Goal: Check status: Check status

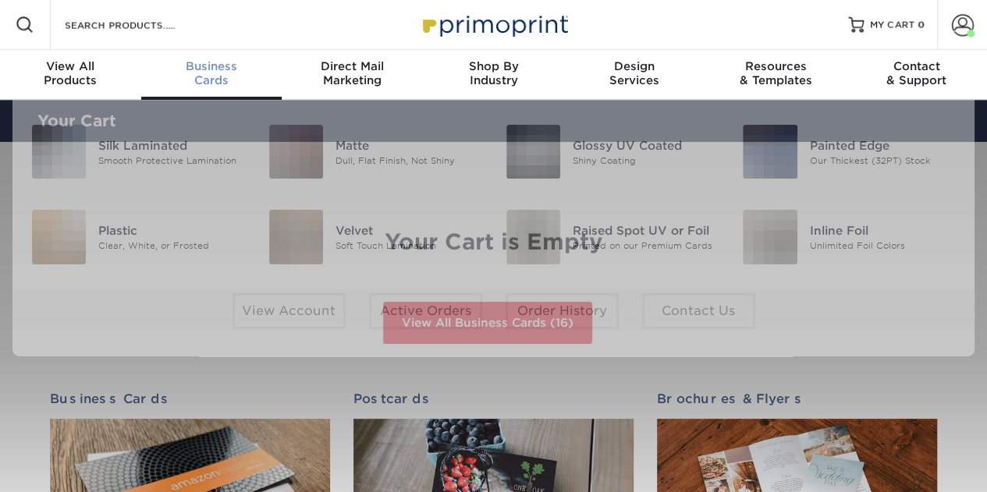
click at [216, 69] on span "Business" at bounding box center [211, 66] width 141 height 14
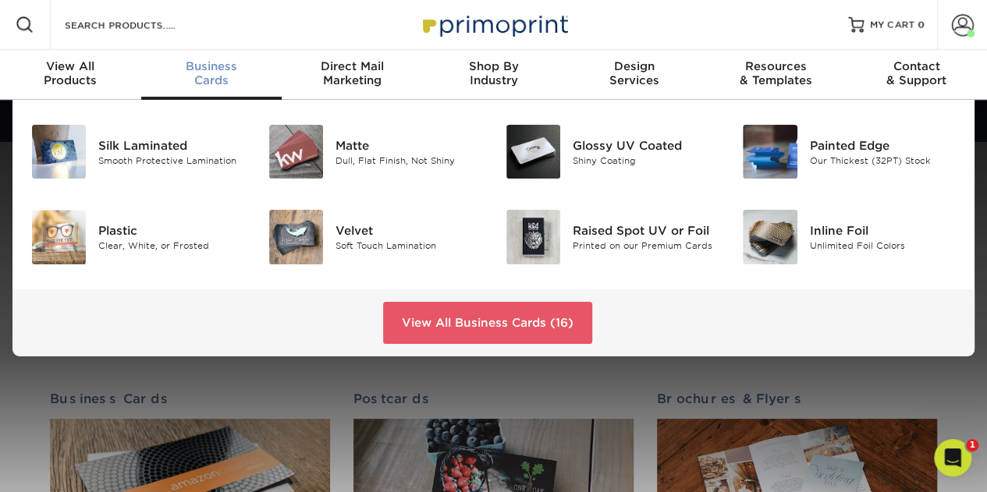
click at [209, 71] on span "Business" at bounding box center [211, 66] width 141 height 14
click at [212, 67] on span "Business" at bounding box center [211, 66] width 141 height 14
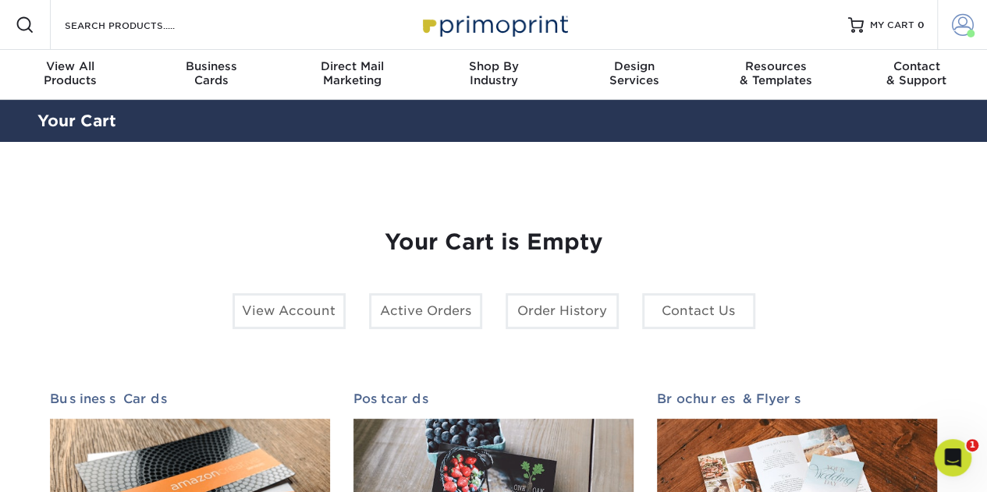
click at [938, 24] on link "Account" at bounding box center [962, 25] width 50 height 50
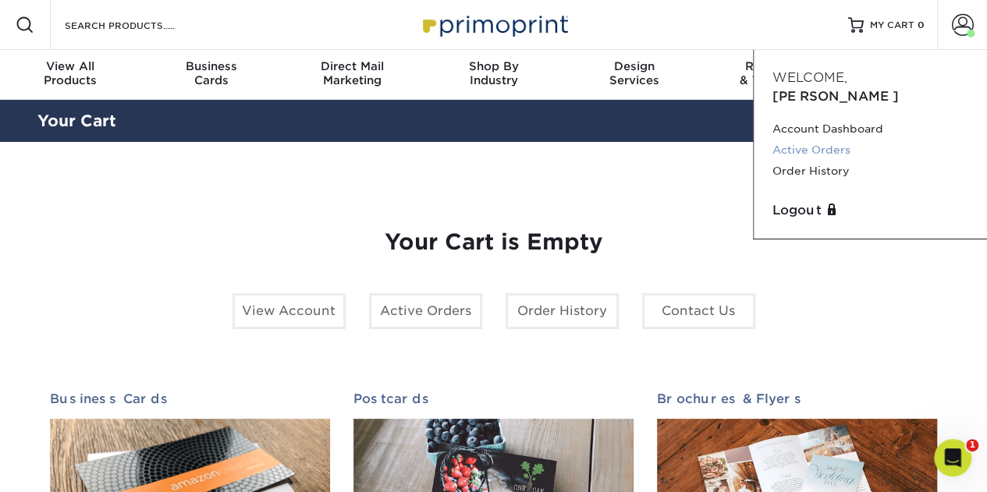
click at [834, 140] on link "Active Orders" at bounding box center [871, 150] width 196 height 21
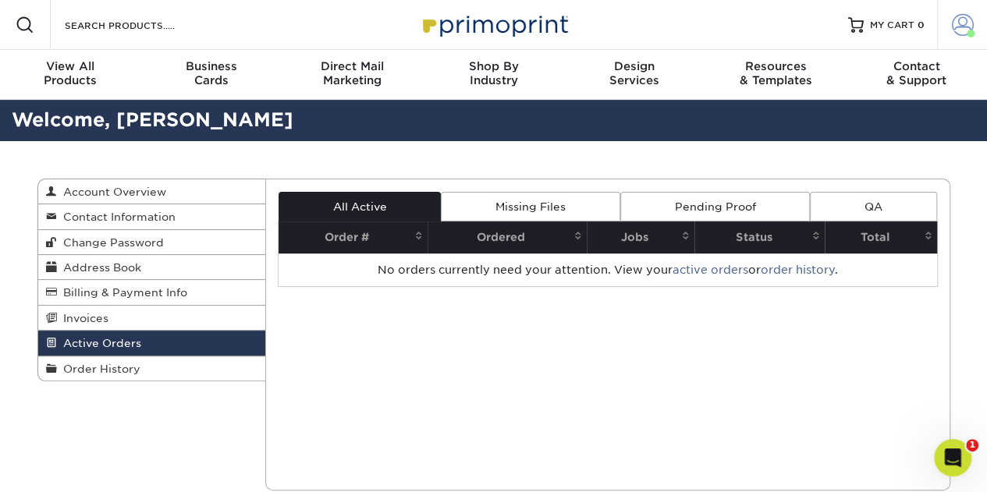
click at [969, 21] on span at bounding box center [963, 25] width 22 height 22
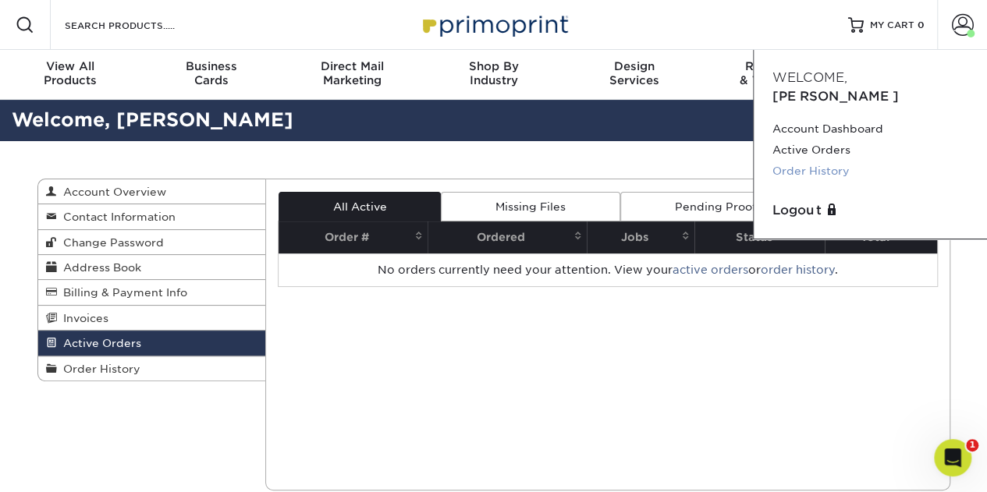
click at [805, 161] on link "Order History" at bounding box center [871, 171] width 196 height 21
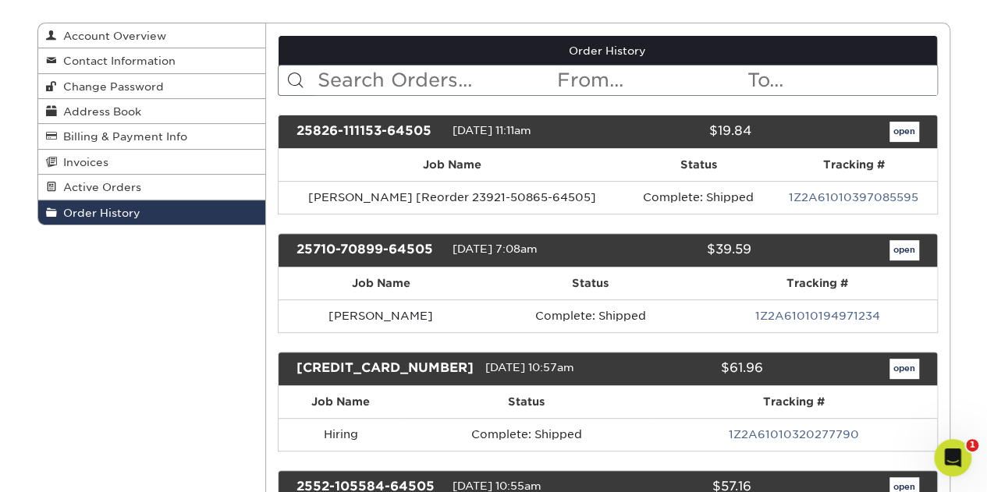
scroll to position [78, 0]
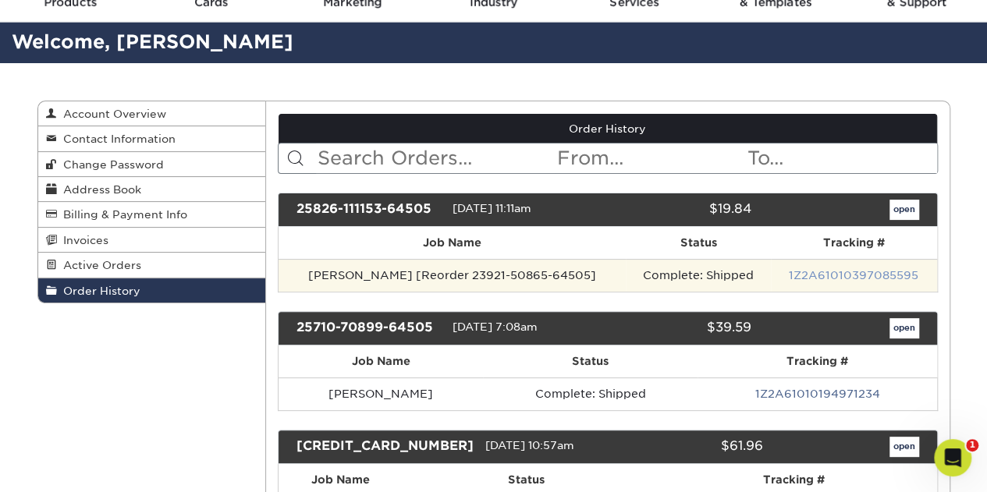
click at [820, 272] on link "1Z2A61010397085595" at bounding box center [854, 275] width 130 height 12
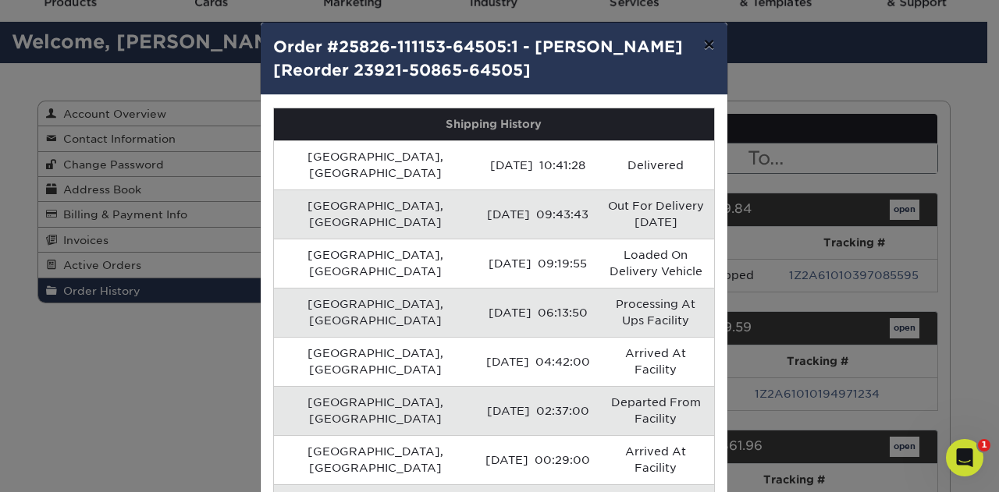
click at [707, 43] on button "×" at bounding box center [709, 45] width 36 height 44
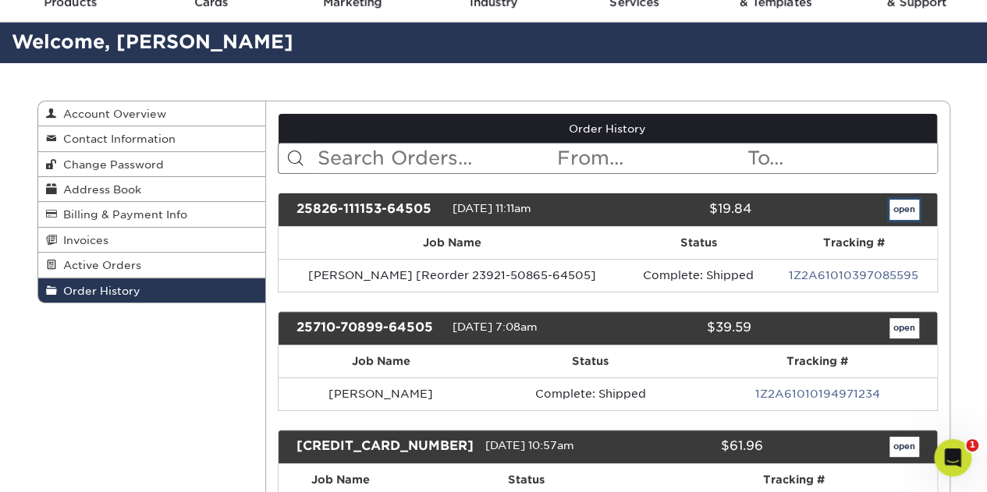
click at [895, 213] on link "open" at bounding box center [905, 210] width 30 height 20
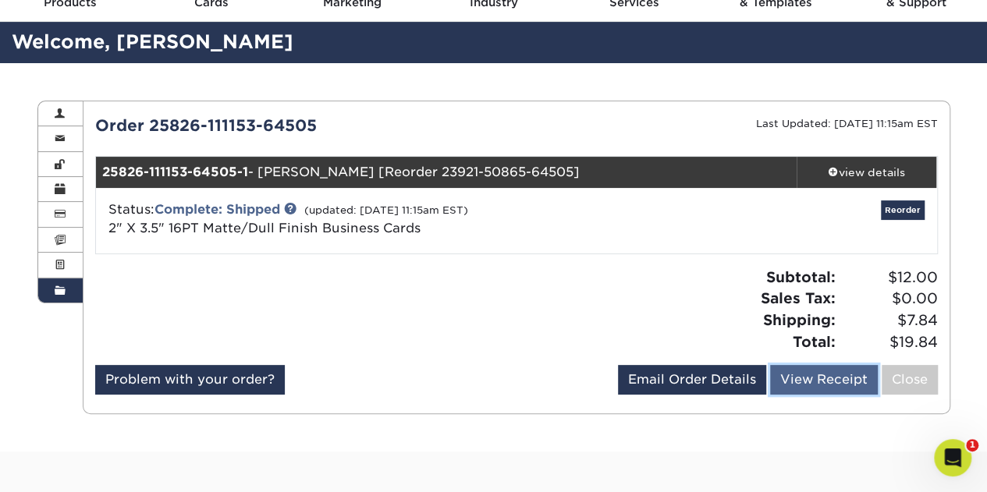
click at [828, 386] on link "View Receipt" at bounding box center [824, 380] width 108 height 30
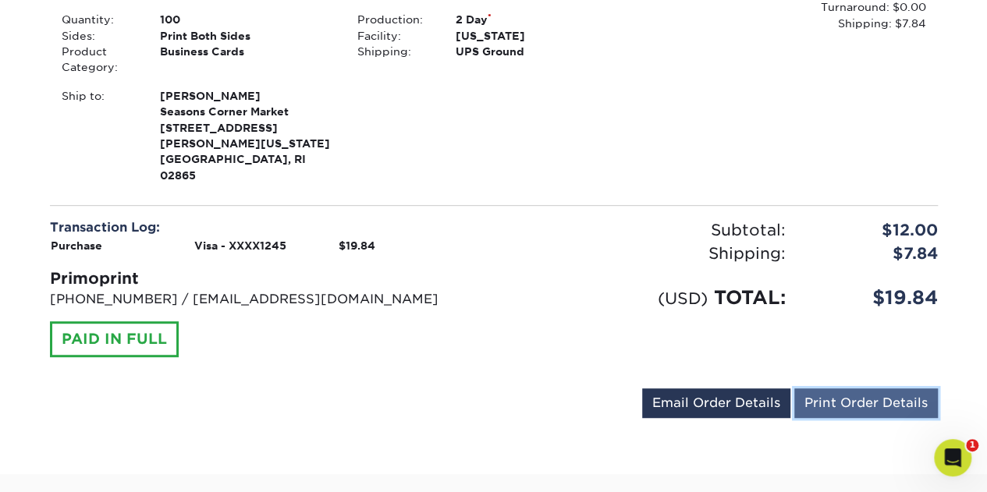
click at [867, 389] on link "Print Order Details" at bounding box center [867, 404] width 144 height 30
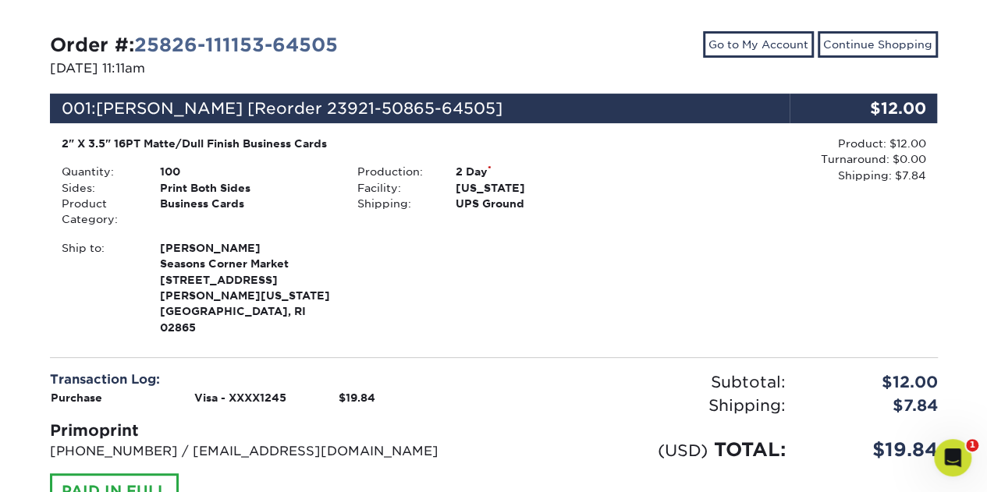
scroll to position [156, 0]
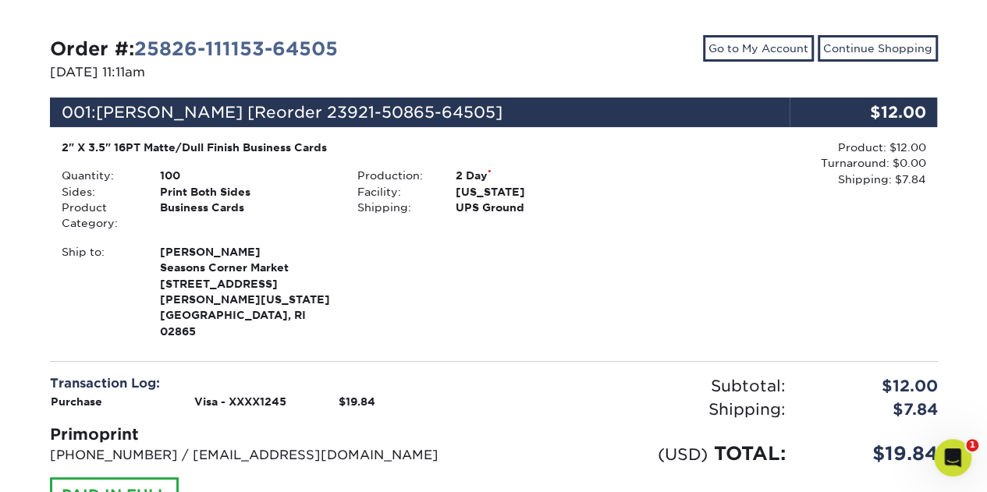
click at [681, 222] on div "Product: $12.00 Turnaround: $0.00 Shipping: $7.84 Discount: - $0.00" at bounding box center [790, 241] width 296 height 203
